Goal: Use online tool/utility: Utilize a website feature to perform a specific function

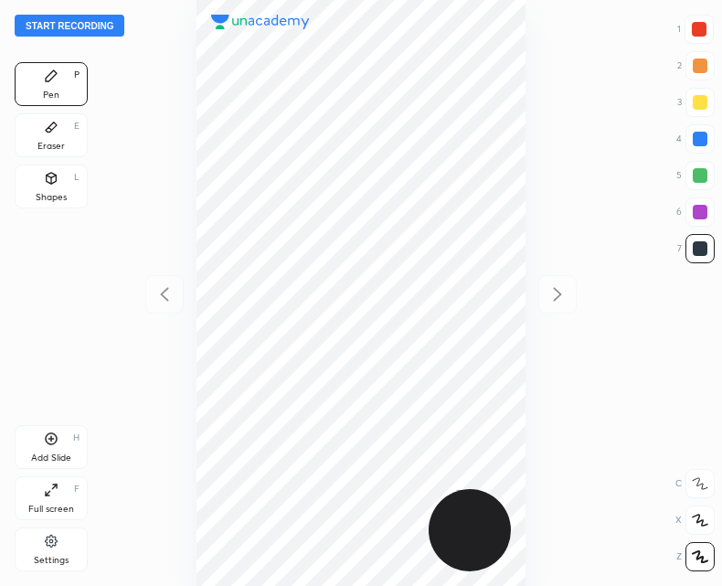
scroll to position [586, 430]
click at [83, 27] on button "Start recording" at bounding box center [70, 26] width 110 height 22
click at [48, 443] on icon at bounding box center [52, 439] width 12 height 12
click at [48, 437] on icon at bounding box center [51, 439] width 15 height 15
click at [65, 438] on div "Add Slide H" at bounding box center [51, 447] width 73 height 44
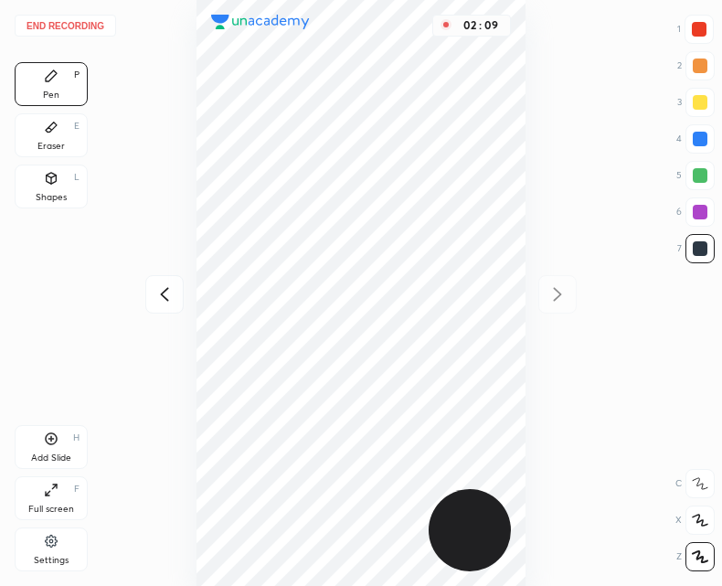
click at [174, 283] on div at bounding box center [164, 294] width 38 height 38
click at [556, 296] on icon at bounding box center [558, 294] width 22 height 22
click at [159, 298] on icon at bounding box center [165, 294] width 22 height 22
click at [553, 296] on icon at bounding box center [558, 294] width 22 height 22
click at [165, 297] on icon at bounding box center [164, 294] width 8 height 14
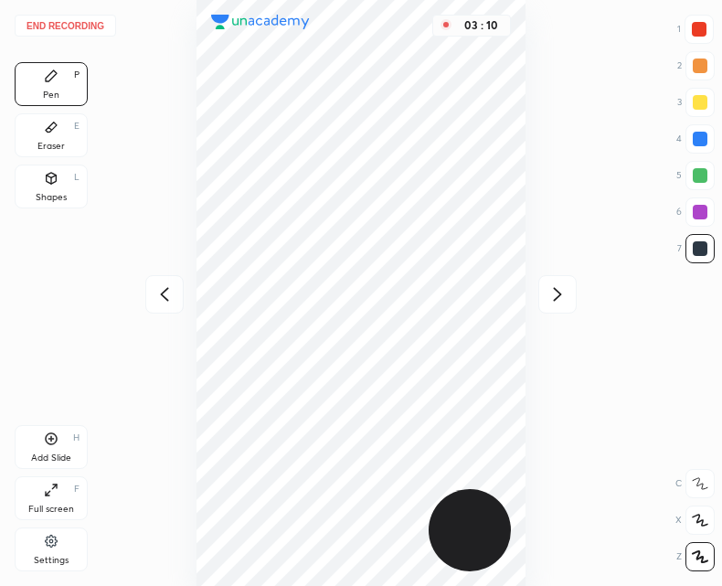
click at [562, 294] on icon at bounding box center [558, 294] width 22 height 22
click at [169, 294] on icon at bounding box center [165, 294] width 22 height 22
click at [531, 291] on div "03 : 13" at bounding box center [361, 293] width 430 height 586
click at [560, 299] on icon at bounding box center [558, 294] width 22 height 22
click at [168, 303] on icon at bounding box center [165, 294] width 22 height 22
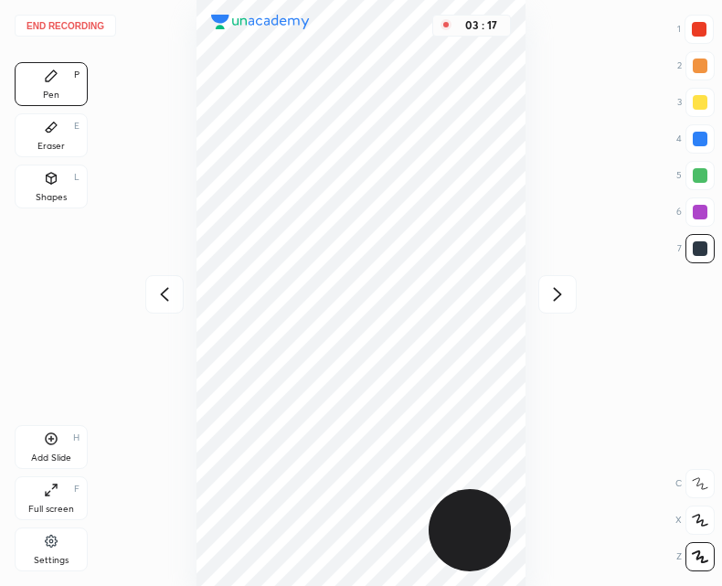
click at [553, 305] on div at bounding box center [558, 294] width 38 height 38
click at [47, 421] on div "Pen P Eraser E Shapes L Add Slide H Full screen F Settings" at bounding box center [51, 320] width 73 height 517
click at [54, 433] on icon at bounding box center [52, 439] width 12 height 12
click at [160, 293] on icon at bounding box center [165, 294] width 22 height 22
click at [170, 288] on icon at bounding box center [165, 294] width 22 height 22
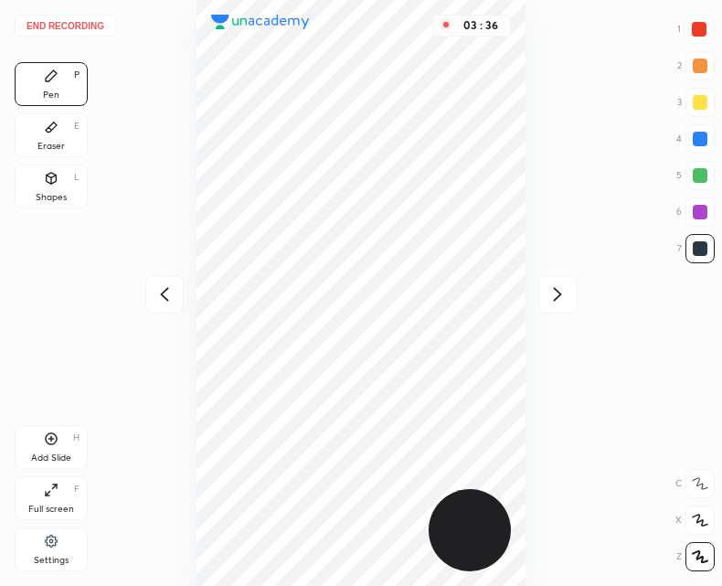
click at [157, 300] on icon at bounding box center [165, 294] width 22 height 22
click at [160, 301] on icon at bounding box center [165, 294] width 22 height 22
click at [548, 284] on icon at bounding box center [558, 294] width 22 height 22
click at [571, 290] on div at bounding box center [558, 294] width 38 height 38
click at [549, 290] on icon at bounding box center [558, 294] width 22 height 22
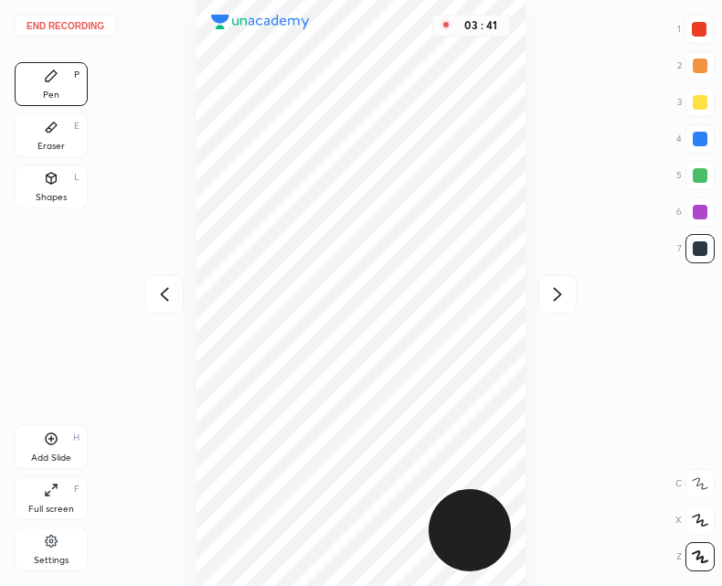
click at [554, 295] on icon at bounding box center [558, 294] width 22 height 22
click at [549, 294] on div "03 : 41" at bounding box center [361, 293] width 430 height 586
click at [72, 23] on button "End recording" at bounding box center [65, 26] width 101 height 22
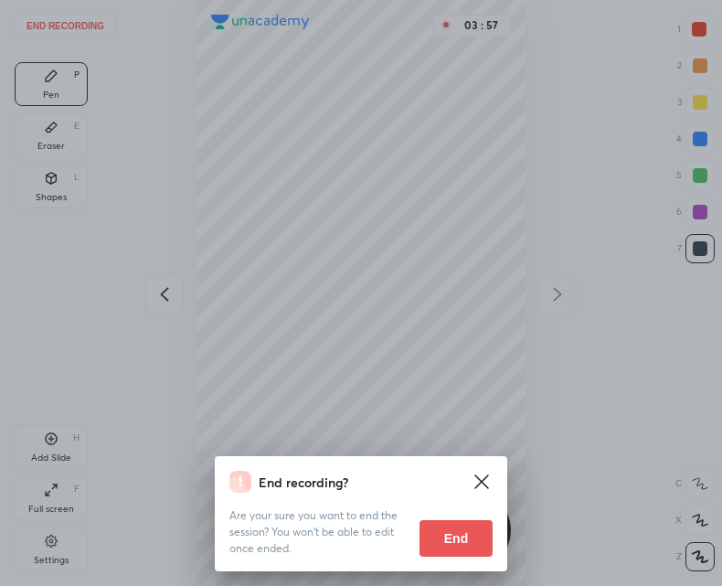
click at [443, 528] on button "End" at bounding box center [456, 538] width 73 height 37
